Goal: Task Accomplishment & Management: Manage account settings

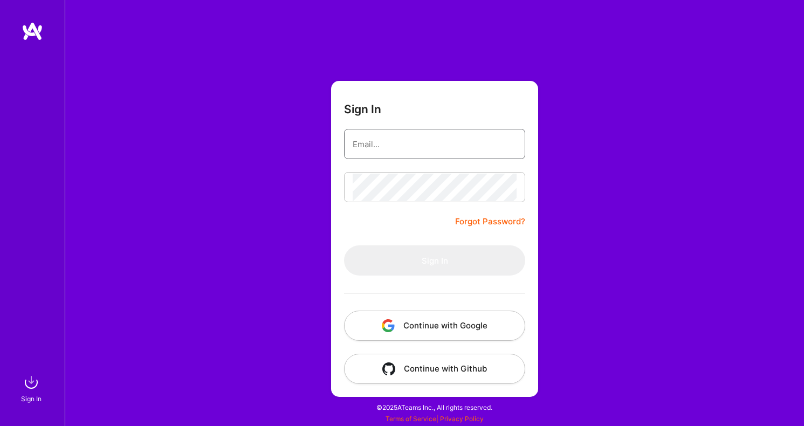
type input "[PERSON_NAME][EMAIL_ADDRESS][DOMAIN_NAME]"
click at [435, 260] on button "Sign In" at bounding box center [434, 260] width 181 height 30
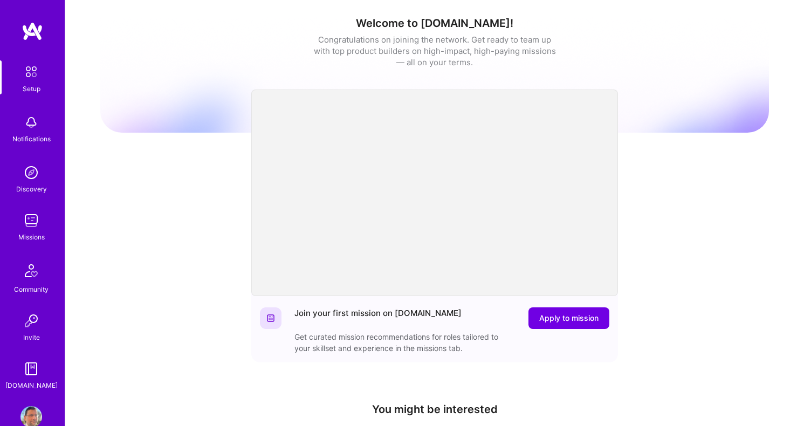
click at [33, 127] on img at bounding box center [31, 123] width 22 height 22
click at [27, 224] on img at bounding box center [31, 221] width 22 height 22
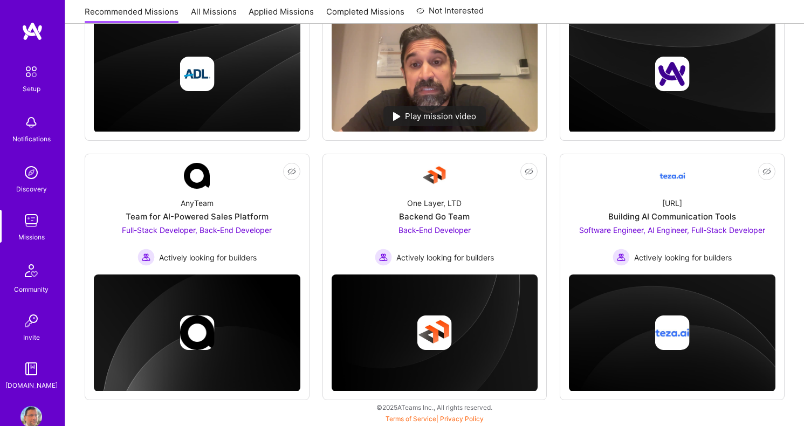
scroll to position [287, 0]
